Goal: Task Accomplishment & Management: Use online tool/utility

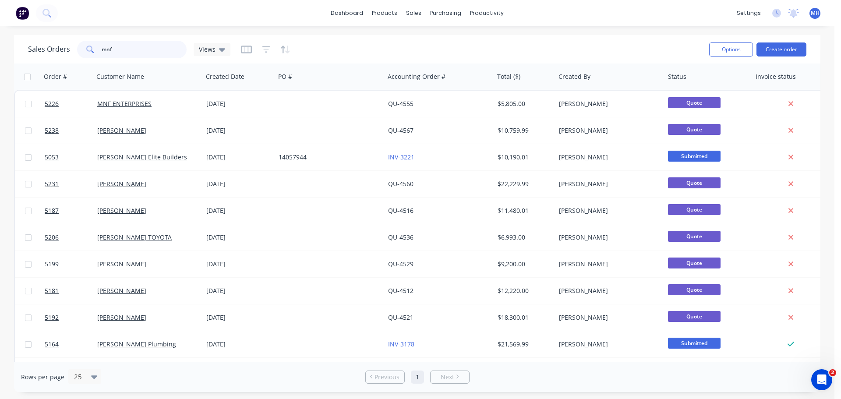
drag, startPoint x: 147, startPoint y: 46, endPoint x: 63, endPoint y: 48, distance: 84.6
click at [63, 48] on div "Sales Orders mnf Views" at bounding box center [129, 50] width 202 height 18
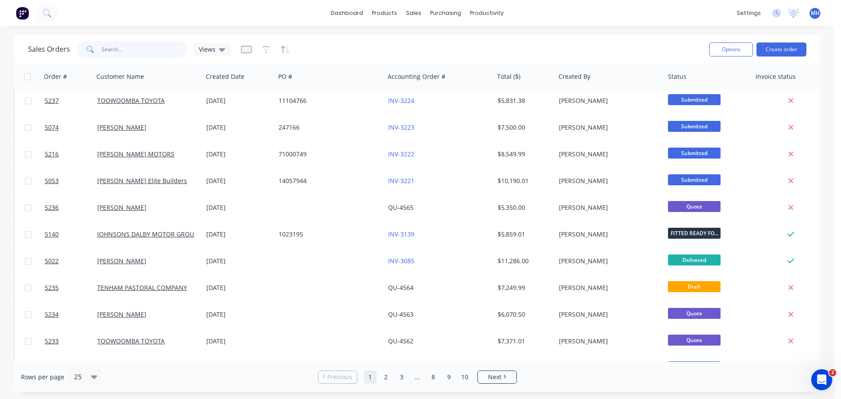
scroll to position [400, 0]
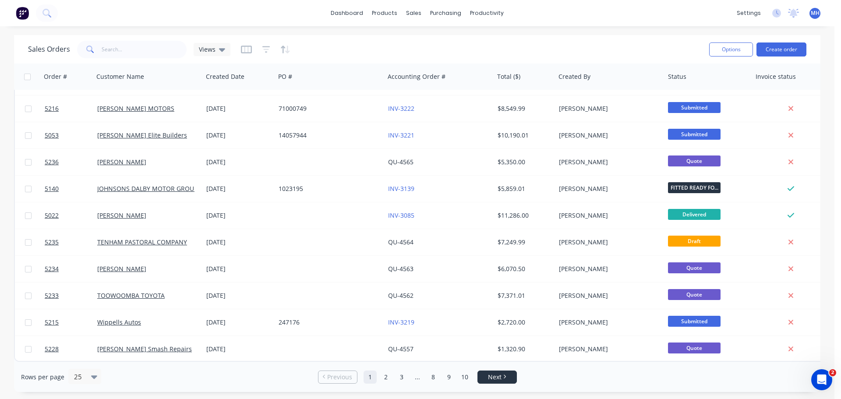
click at [507, 373] on link "Next" at bounding box center [497, 377] width 39 height 9
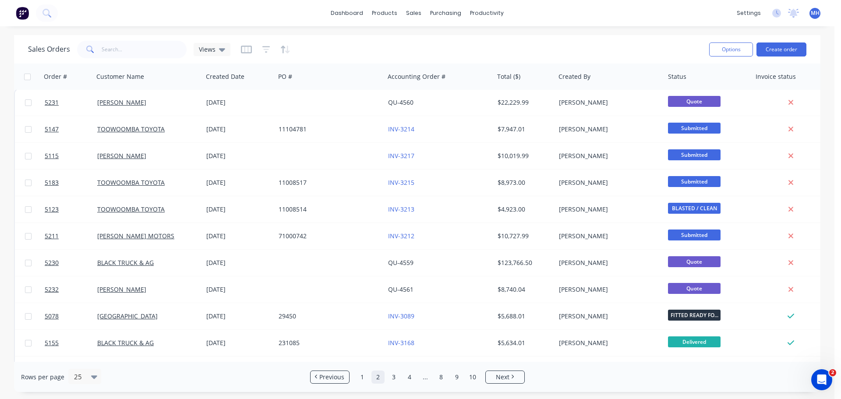
scroll to position [0, 0]
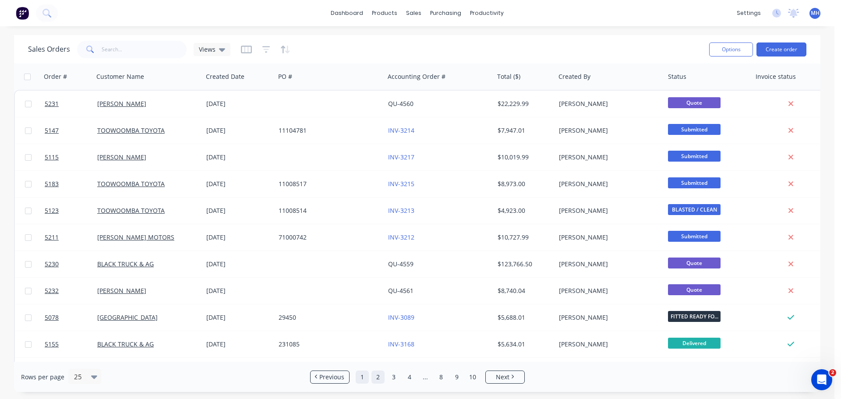
click at [365, 378] on link "1" at bounding box center [362, 377] width 13 height 13
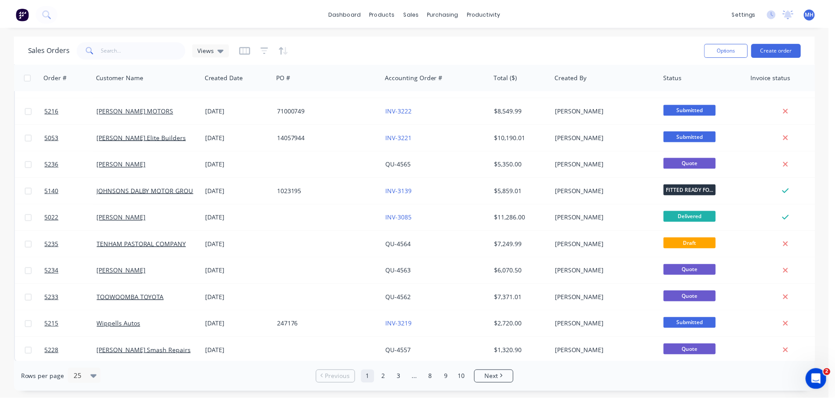
scroll to position [400, 0]
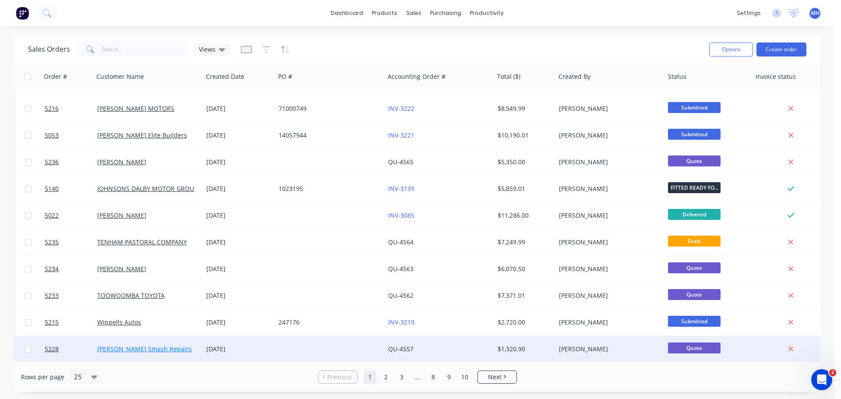
click at [164, 345] on link "[PERSON_NAME] Smash Repairs" at bounding box center [144, 349] width 95 height 8
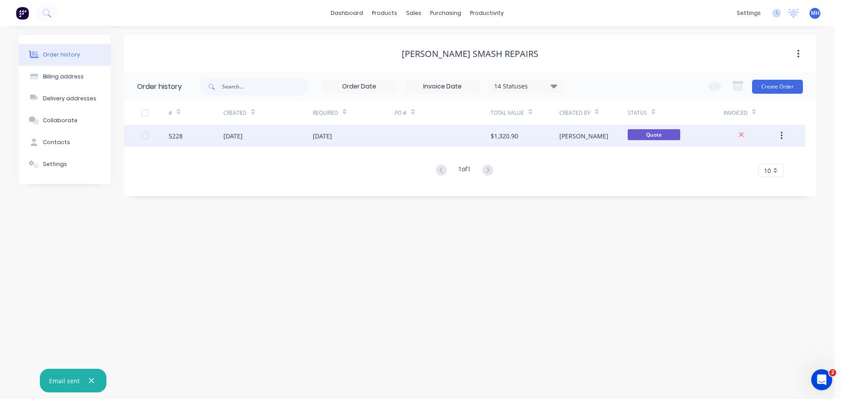
click at [243, 139] on div "[DATE]" at bounding box center [232, 135] width 19 height 9
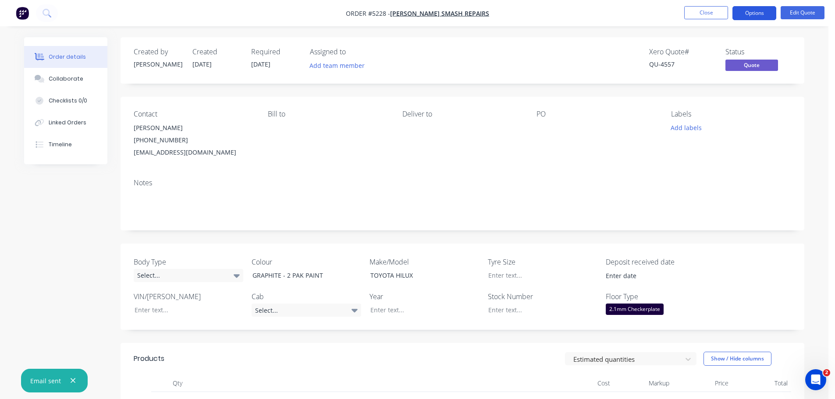
click at [754, 13] on button "Options" at bounding box center [754, 13] width 44 height 14
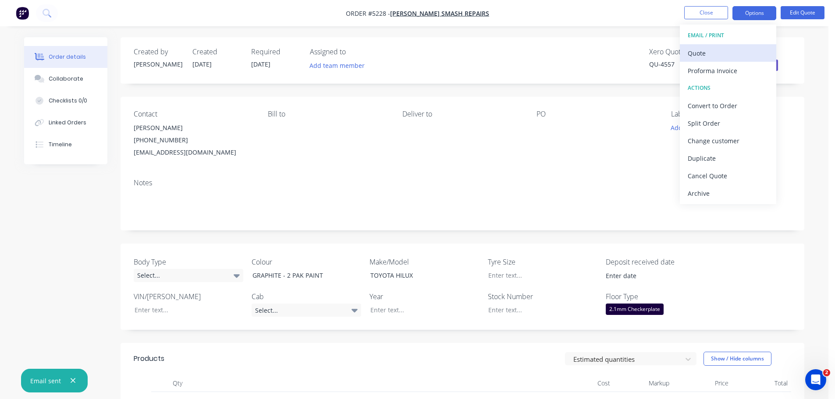
click at [721, 54] on div "Quote" at bounding box center [727, 53] width 81 height 13
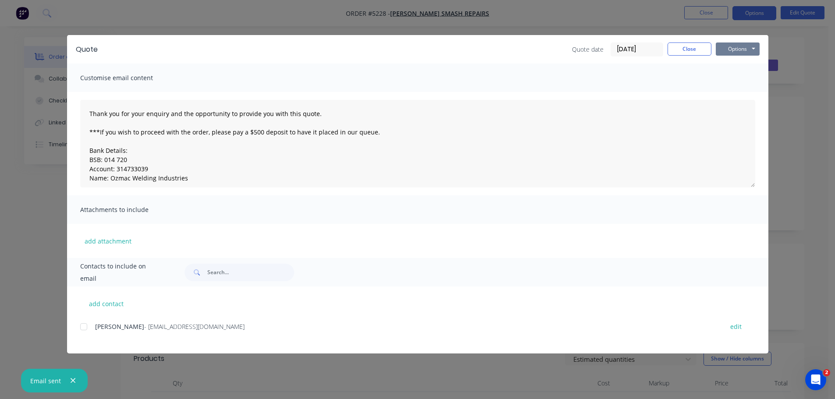
click at [726, 50] on button "Options" at bounding box center [737, 48] width 44 height 13
click at [726, 93] on button "Email" at bounding box center [743, 93] width 56 height 14
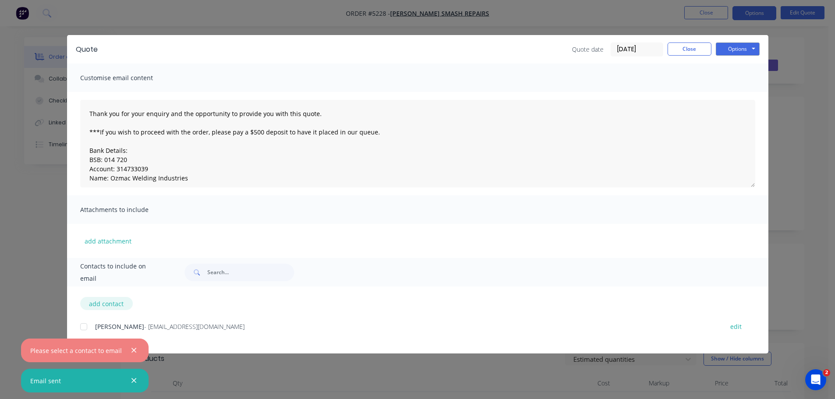
click at [109, 306] on button "add contact" at bounding box center [106, 303] width 53 height 13
select select "AU"
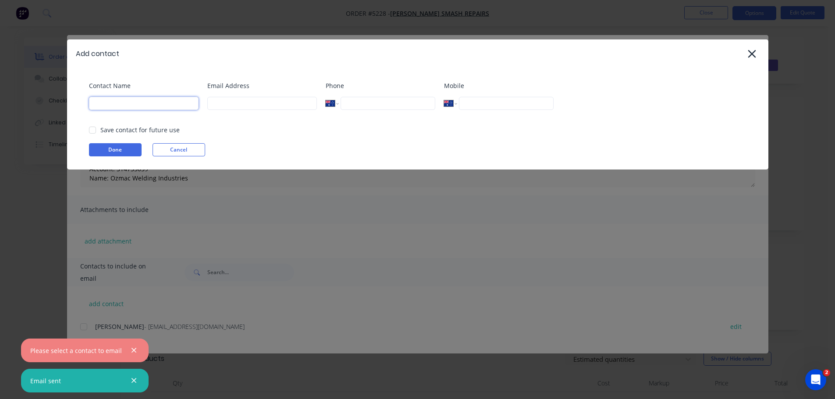
click at [152, 107] on input at bounding box center [144, 103] width 110 height 13
select select "AU"
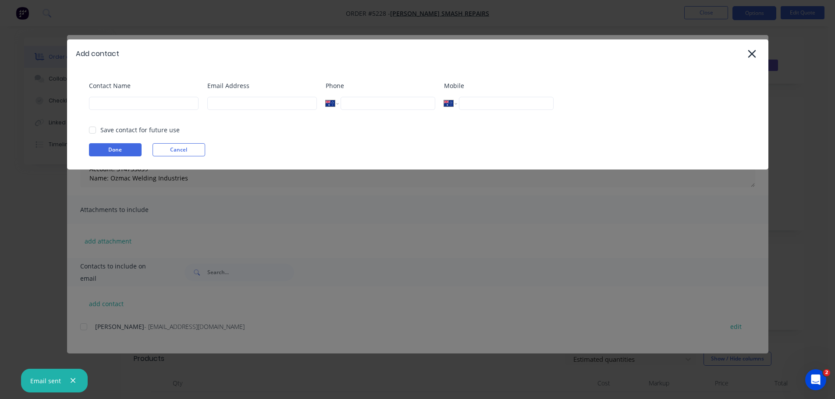
scroll to position [301, 0]
click at [152, 107] on input at bounding box center [144, 103] width 110 height 13
type input "[PERSON_NAME]"
type input "[PERSON_NAME][EMAIL_ADDRESS][PERSON_NAME][DOMAIN_NAME]"
click at [91, 131] on div at bounding box center [93, 130] width 18 height 18
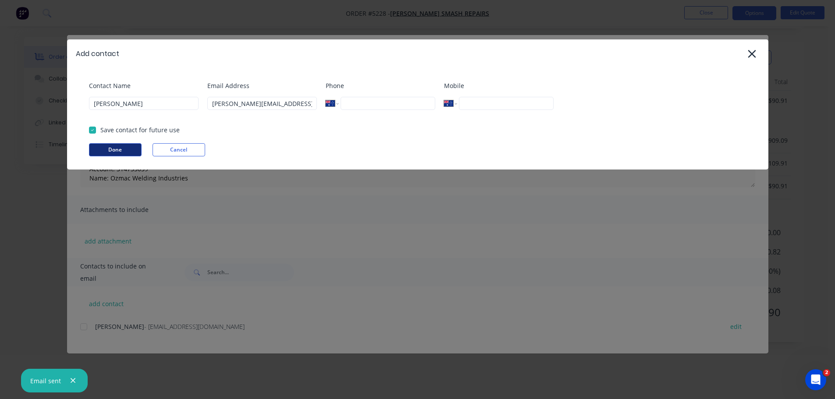
click at [113, 151] on button "Done" at bounding box center [115, 149] width 53 height 13
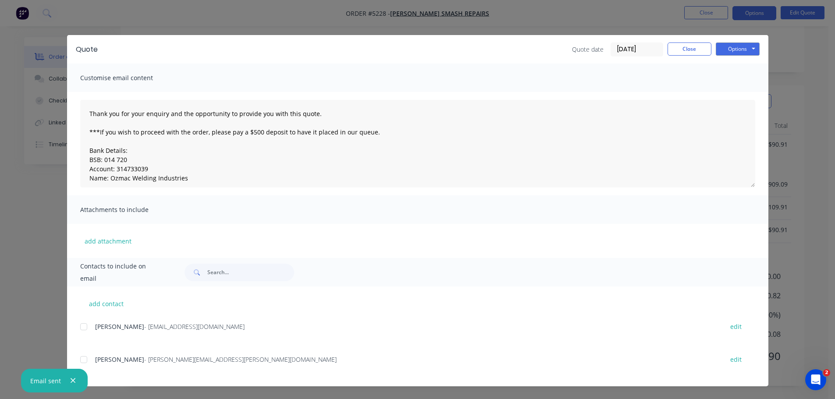
click at [85, 360] on div at bounding box center [84, 360] width 18 height 18
click at [752, 47] on button "Options" at bounding box center [737, 48] width 44 height 13
click at [735, 94] on button "Email" at bounding box center [743, 93] width 56 height 14
click at [698, 48] on button "Close" at bounding box center [689, 48] width 44 height 13
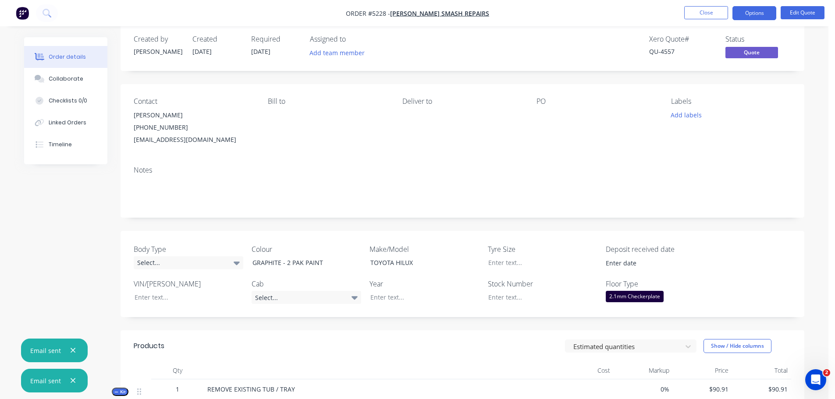
scroll to position [0, 0]
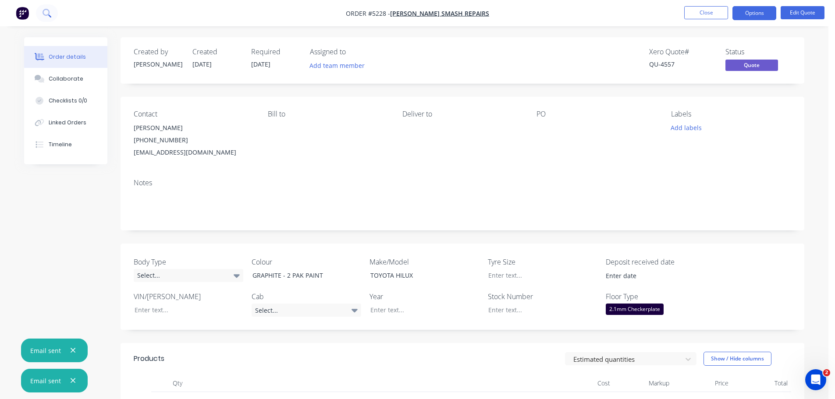
click at [46, 10] on icon at bounding box center [46, 13] width 8 height 8
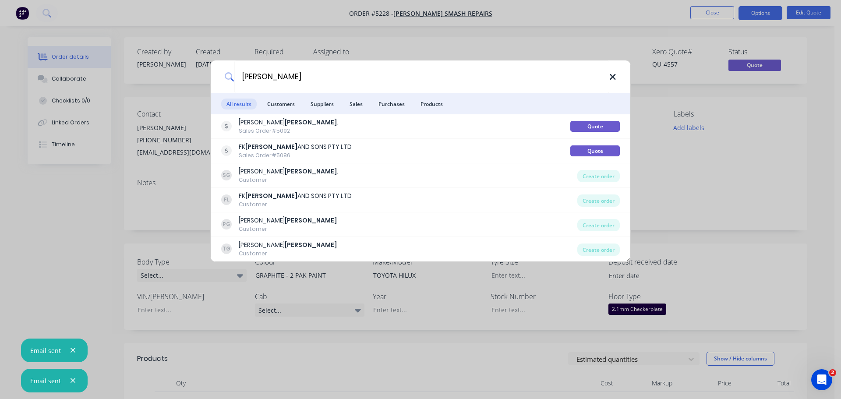
type input "[PERSON_NAME]"
click at [609, 80] on icon at bounding box center [612, 77] width 7 height 10
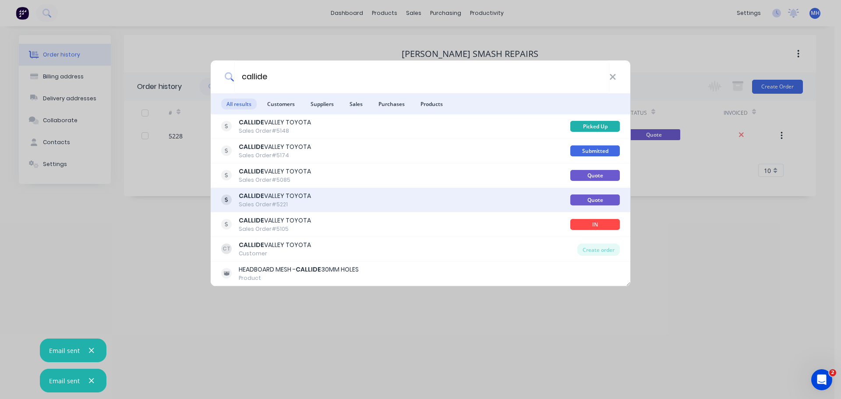
type input "callide"
click at [305, 202] on div "Sales Order #5221" at bounding box center [275, 205] width 72 height 8
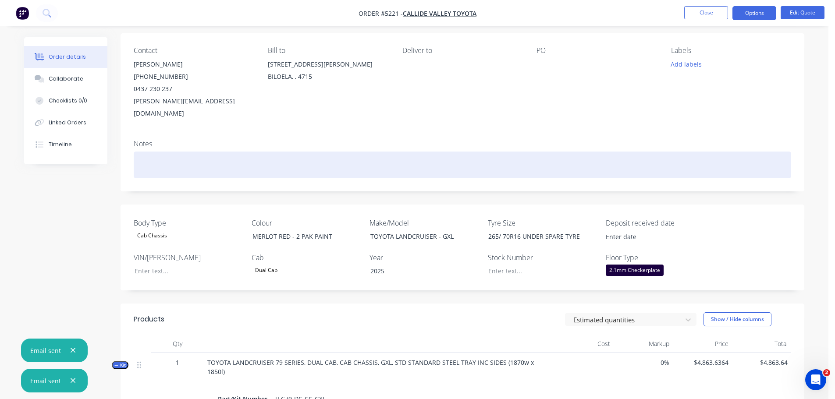
scroll to position [88, 0]
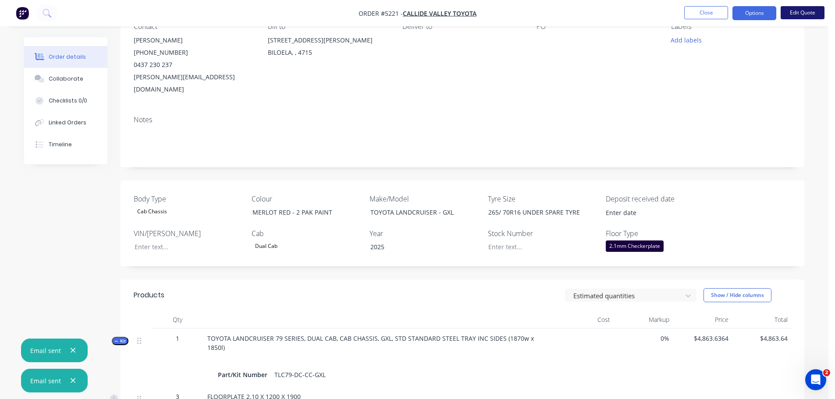
click at [794, 13] on button "Edit Quote" at bounding box center [802, 12] width 44 height 13
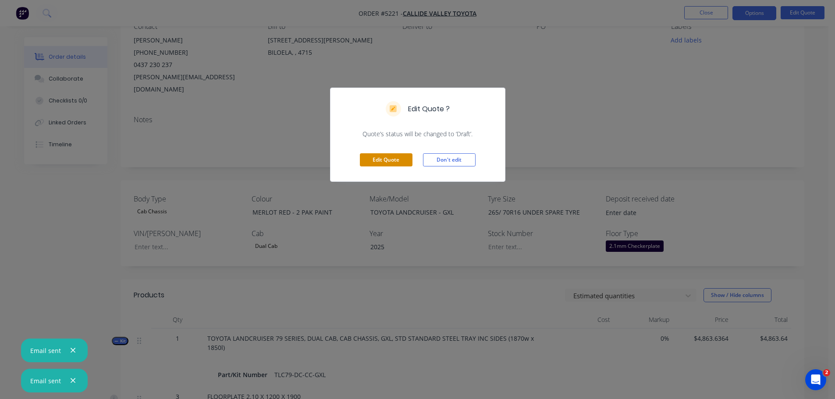
click at [398, 159] on button "Edit Quote" at bounding box center [386, 159] width 53 height 13
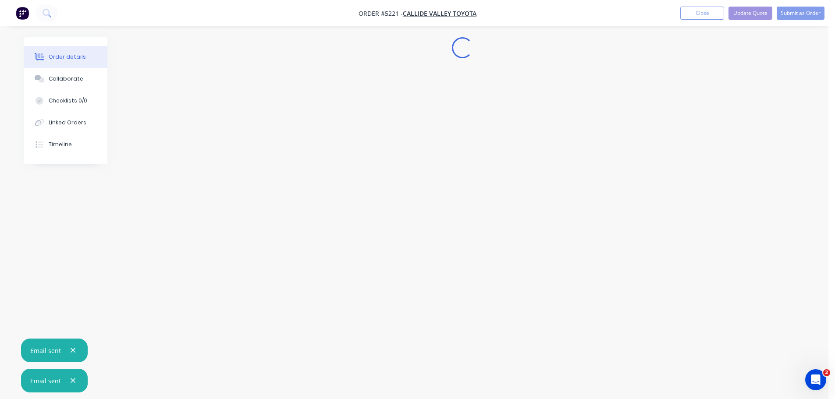
scroll to position [0, 0]
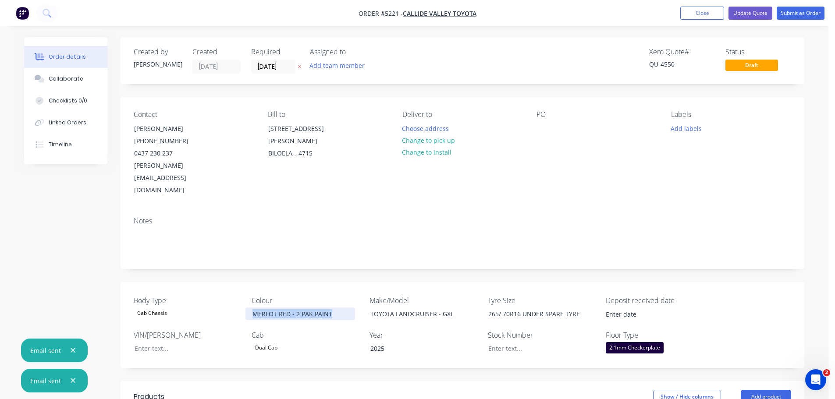
drag, startPoint x: 335, startPoint y: 290, endPoint x: 232, endPoint y: 291, distance: 103.4
click at [232, 291] on div "Body Type Cab Chassis Colour MERLOT RED - 2 PAK PAINT Make/Model TOYOTA LANDCRU…" at bounding box center [461, 325] width 683 height 86
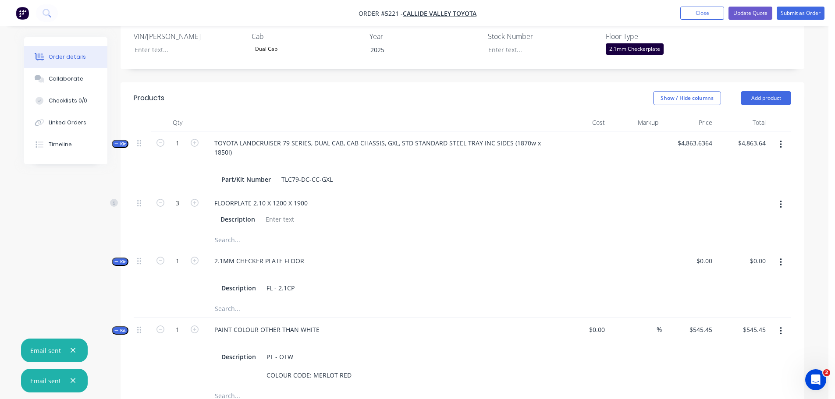
scroll to position [351, 0]
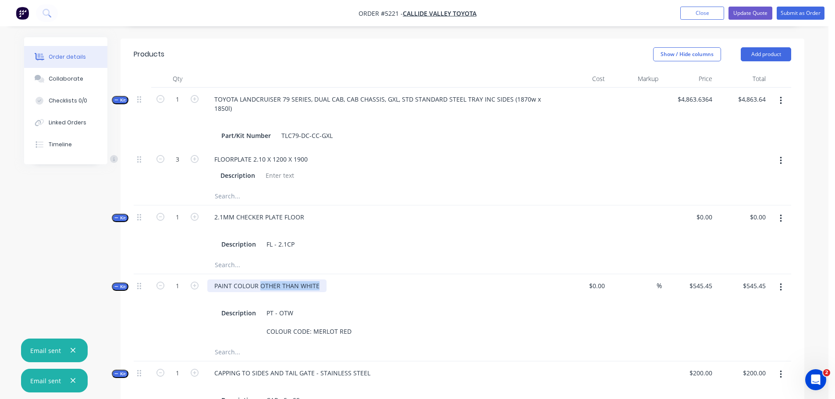
drag, startPoint x: 260, startPoint y: 261, endPoint x: 321, endPoint y: 258, distance: 60.5
click at [321, 280] on div "PAINT COLOUR OTHER THAN WHITE" at bounding box center [266, 286] width 119 height 13
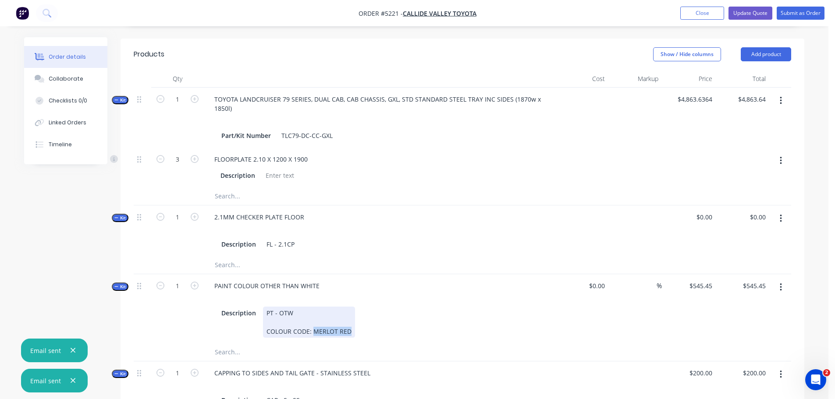
drag, startPoint x: 312, startPoint y: 308, endPoint x: 354, endPoint y: 307, distance: 42.5
click at [354, 307] on div "Description PT - OTW COLOUR CODE: MERLOT RED" at bounding box center [379, 322] width 322 height 31
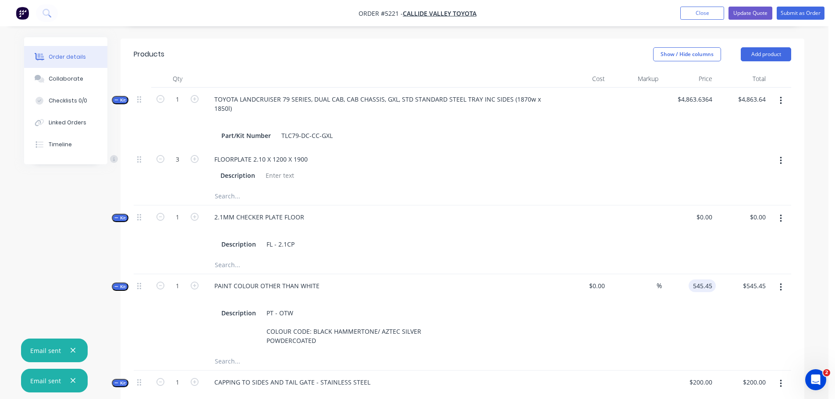
drag, startPoint x: 687, startPoint y: 260, endPoint x: 715, endPoint y: 260, distance: 27.2
click at [715, 280] on div "545.45 545.45" at bounding box center [701, 286] width 27 height 13
type input "$1,000.00"
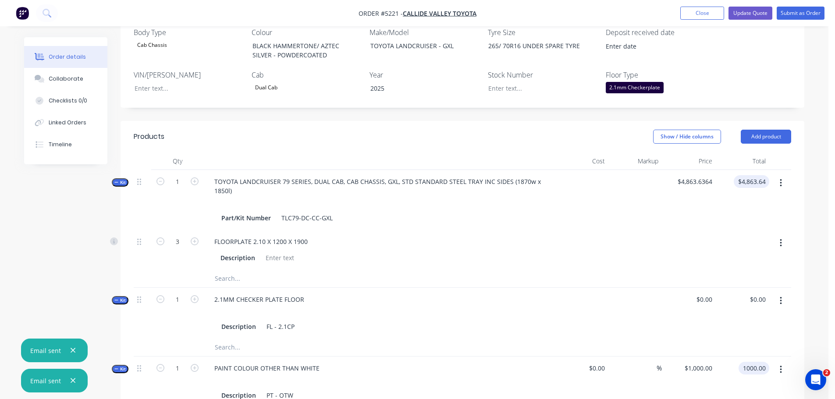
scroll to position [265, 0]
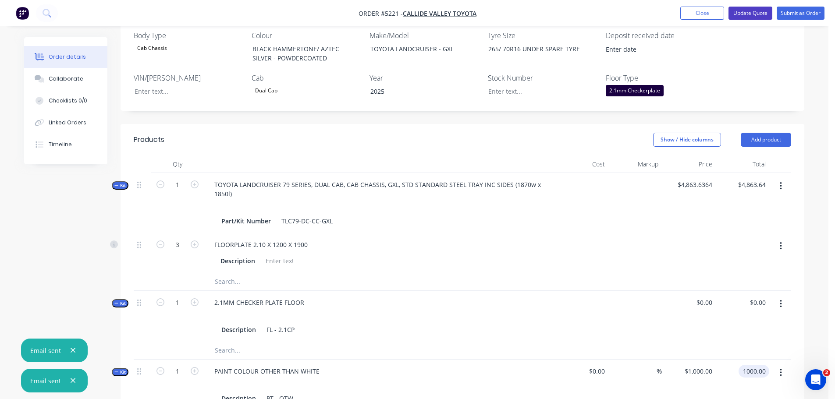
type input "$1,000.00"
click at [756, 11] on button "Update Quote" at bounding box center [750, 13] width 44 height 13
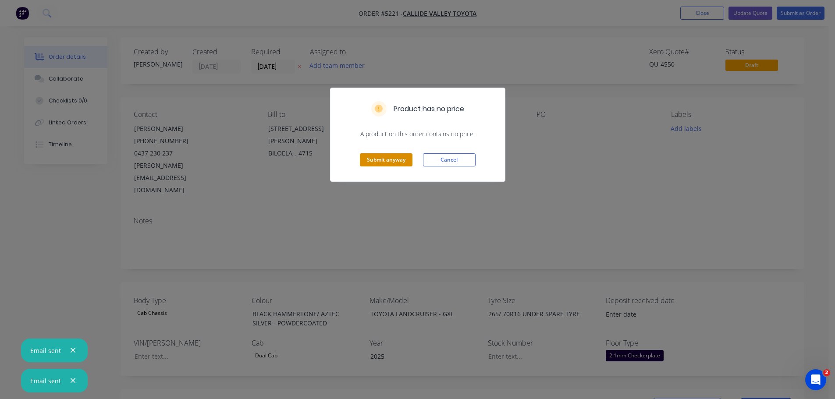
click at [391, 161] on button "Submit anyway" at bounding box center [386, 159] width 53 height 13
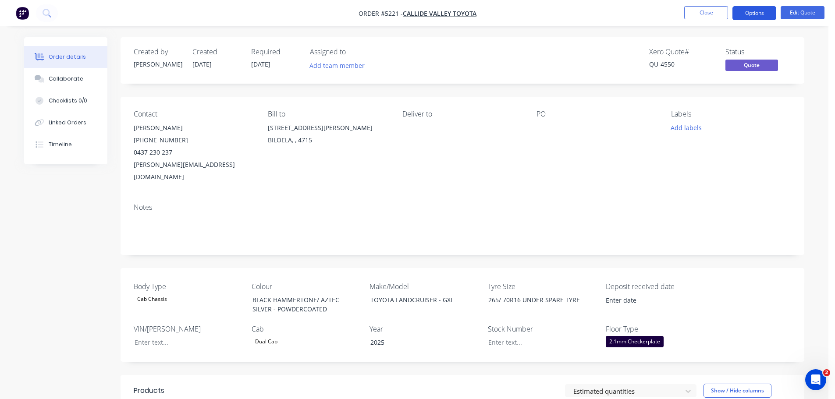
click at [758, 14] on button "Options" at bounding box center [754, 13] width 44 height 14
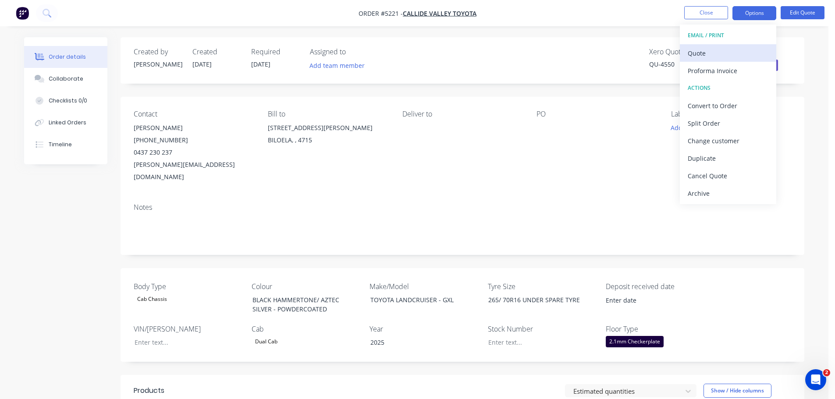
click at [735, 54] on div "Quote" at bounding box center [727, 53] width 81 height 13
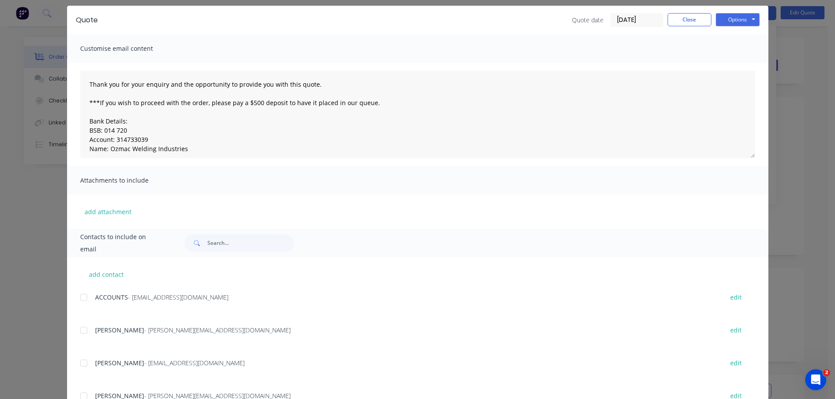
scroll to position [65, 0]
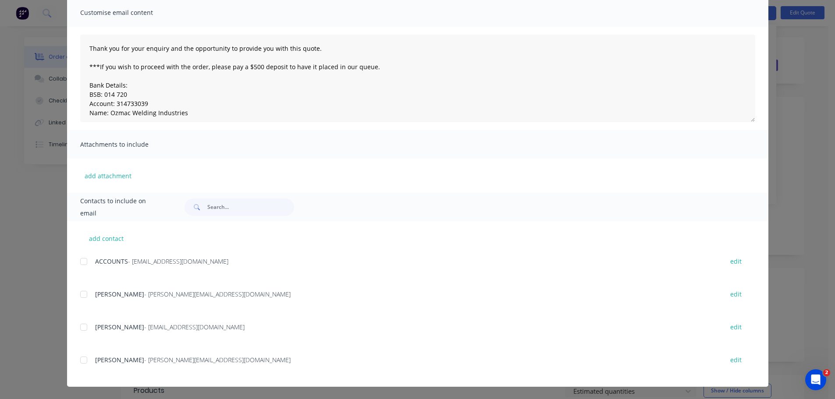
click at [78, 362] on div at bounding box center [84, 360] width 18 height 18
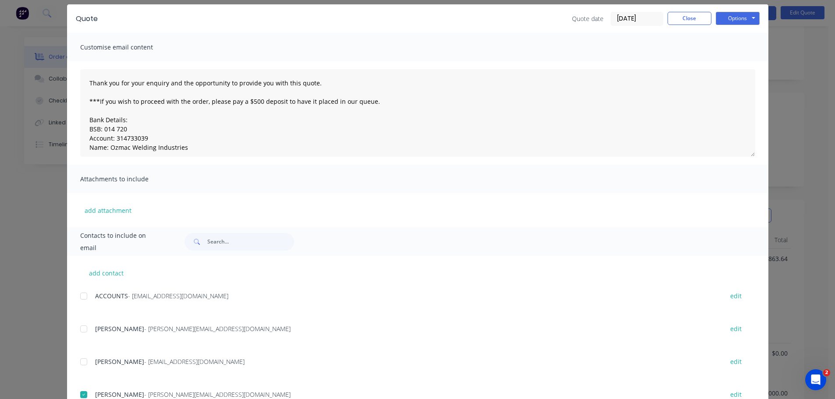
scroll to position [0, 0]
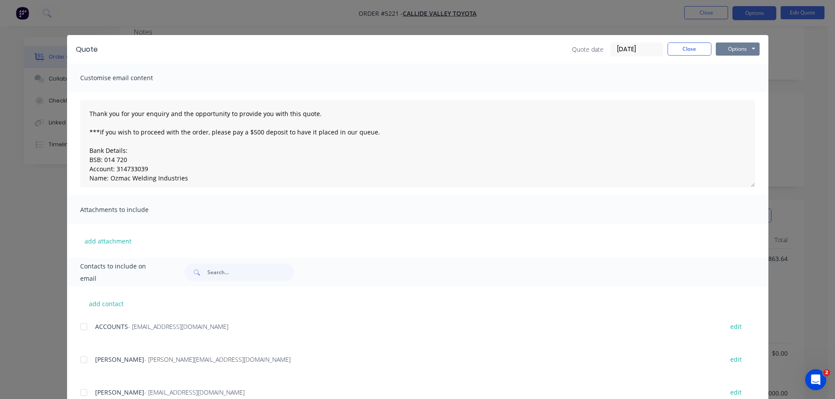
click at [733, 49] on button "Options" at bounding box center [737, 48] width 44 height 13
click at [736, 92] on button "Email" at bounding box center [743, 93] width 56 height 14
click at [721, 53] on button "Options" at bounding box center [737, 48] width 44 height 13
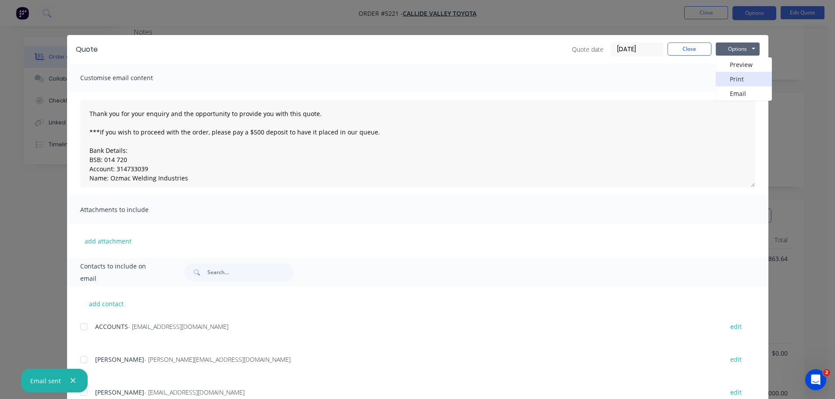
click at [721, 78] on button "Print" at bounding box center [743, 79] width 56 height 14
click at [670, 46] on button "Close" at bounding box center [689, 48] width 44 height 13
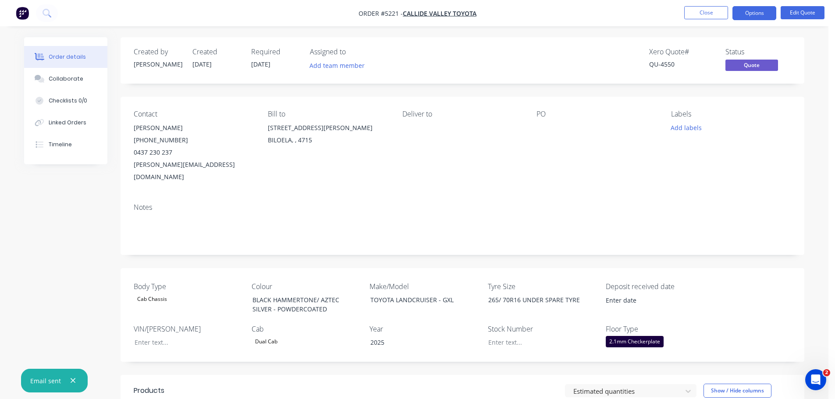
scroll to position [349, 0]
